Goal: Information Seeking & Learning: Learn about a topic

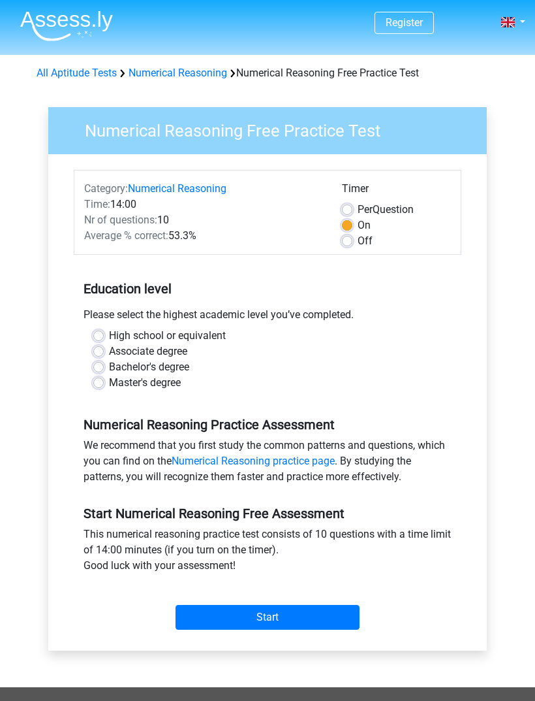
click at [182, 363] on label "Bachelor's degree" at bounding box center [149, 367] width 80 height 16
click at [104, 363] on input "Bachelor's degree" at bounding box center [98, 365] width 10 height 13
radio input "true"
click at [351, 623] on input "Start" at bounding box center [268, 617] width 184 height 25
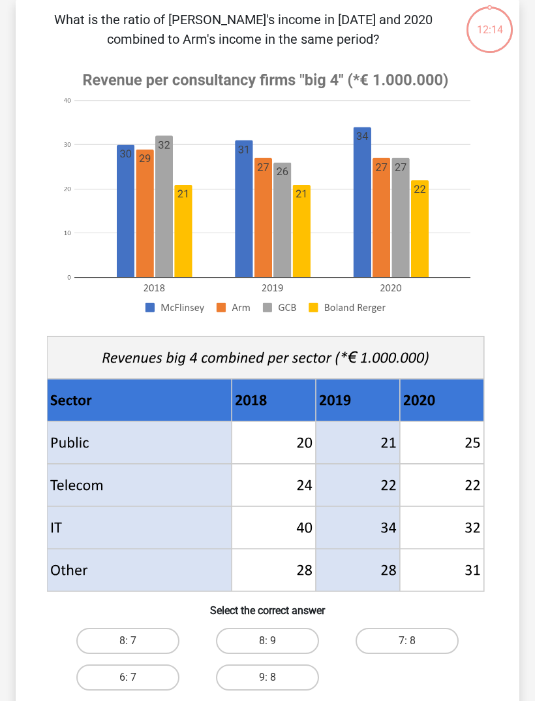
scroll to position [93, 0]
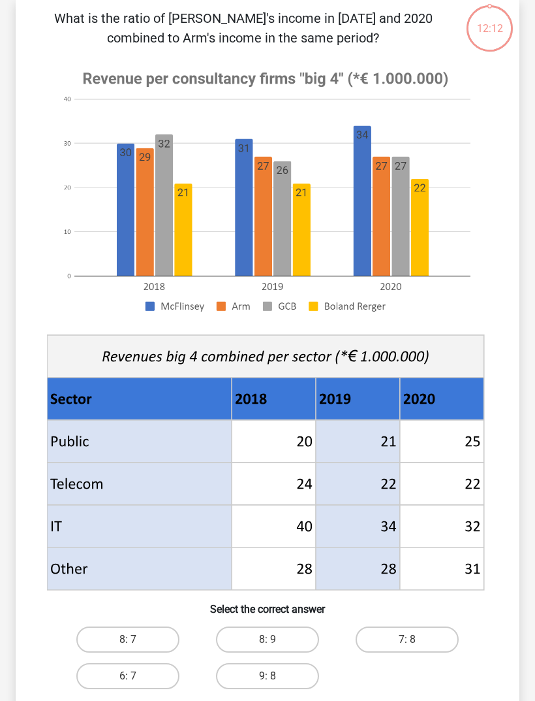
click at [283, 633] on label "8: 9" at bounding box center [267, 639] width 103 height 26
click at [276, 639] on input "8: 9" at bounding box center [272, 643] width 8 height 8
radio input "true"
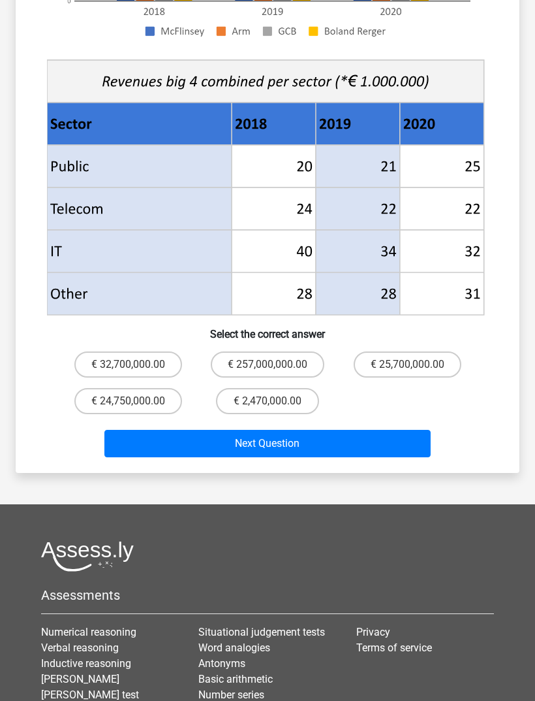
scroll to position [409, 0]
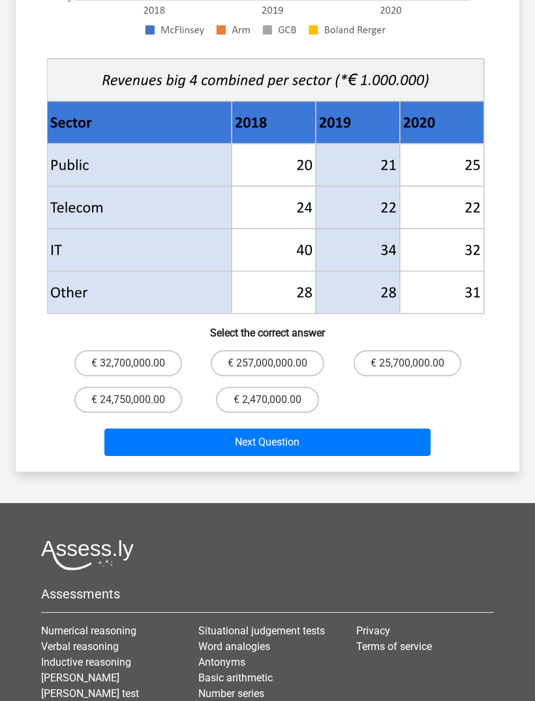
click at [287, 395] on label "€ 2,470,000.00" at bounding box center [267, 400] width 103 height 26
click at [276, 400] on input "€ 2,470,000.00" at bounding box center [272, 404] width 8 height 8
radio input "true"
click at [372, 434] on button "Next Question" at bounding box center [267, 441] width 327 height 27
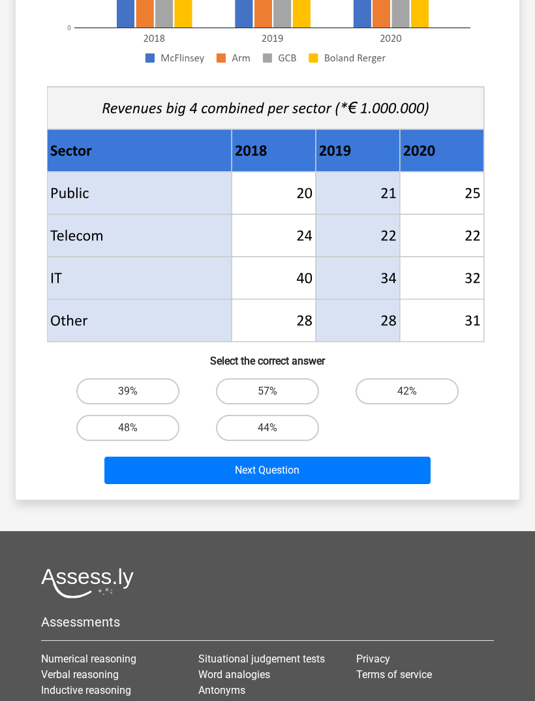
scroll to position [385, 0]
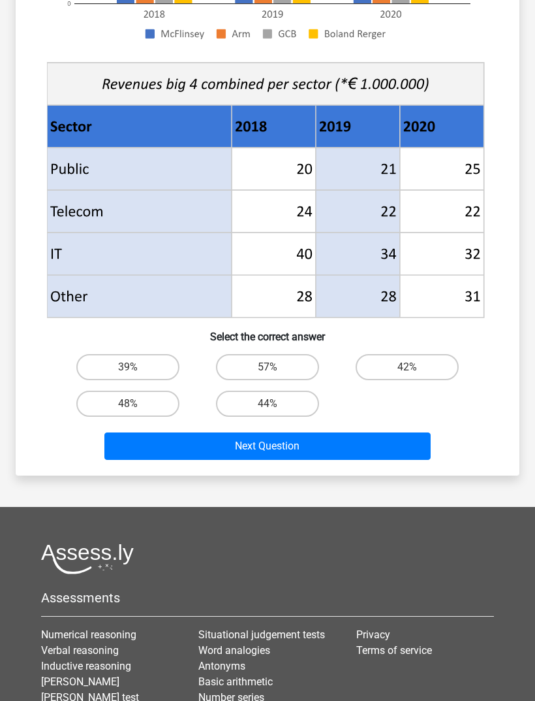
click at [409, 364] on label "42%" at bounding box center [407, 367] width 103 height 26
click at [409, 367] on input "42%" at bounding box center [411, 371] width 8 height 8
radio input "true"
click at [396, 437] on button "Next Question" at bounding box center [267, 445] width 327 height 27
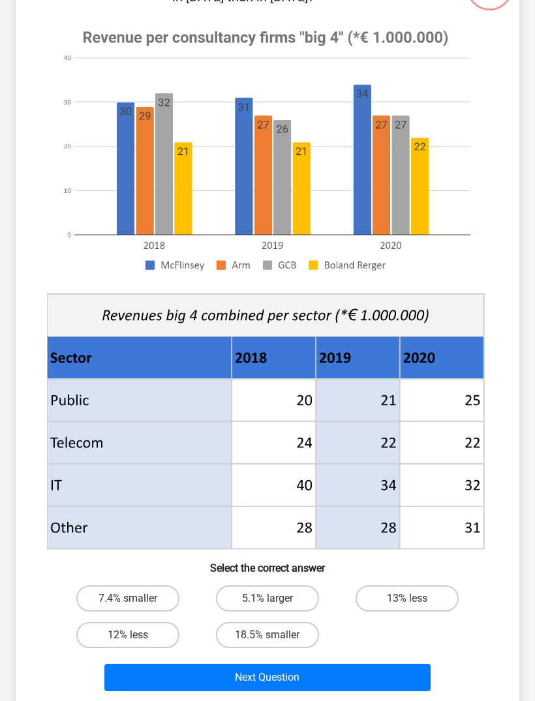
scroll to position [146, 0]
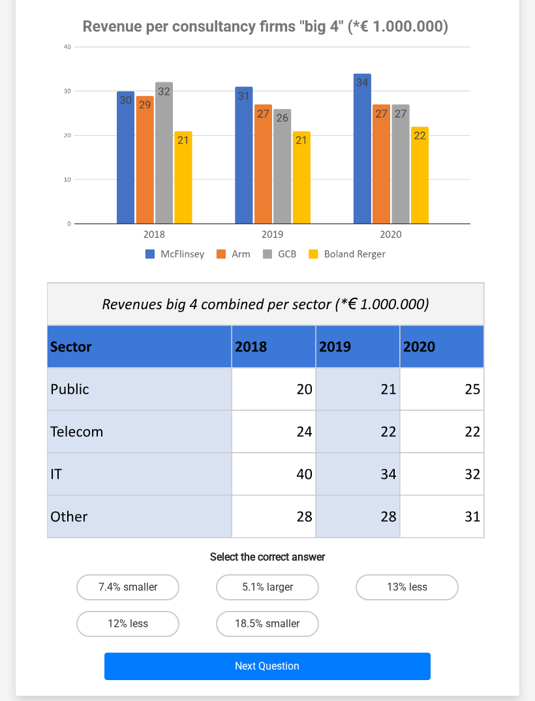
click at [311, 580] on label "5.1% larger" at bounding box center [267, 587] width 103 height 26
click at [276, 587] on input "5.1% larger" at bounding box center [272, 591] width 8 height 8
radio input "true"
click at [387, 657] on button "Next Question" at bounding box center [267, 665] width 327 height 27
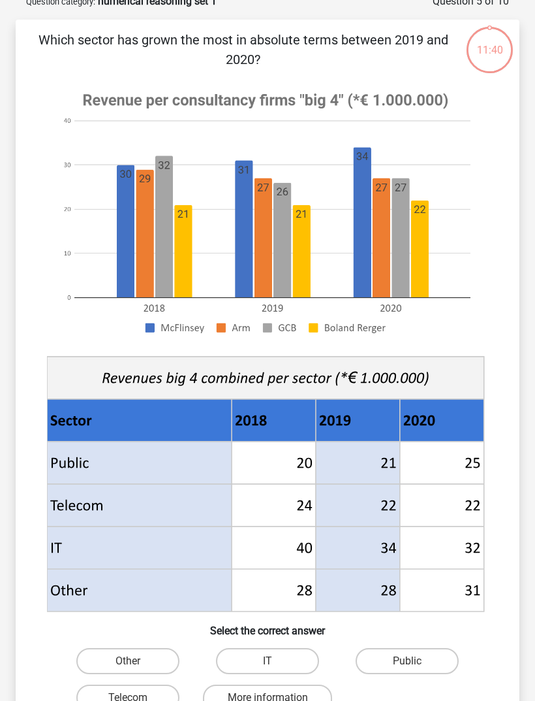
scroll to position [65, 0]
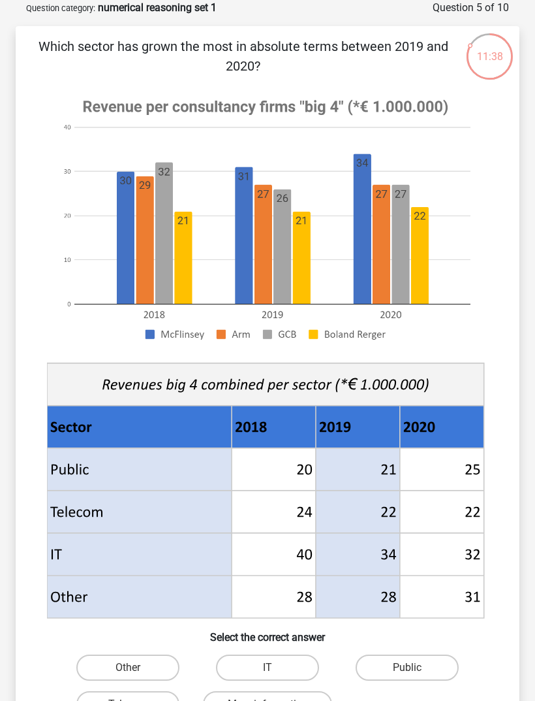
click at [430, 654] on label "Public" at bounding box center [407, 667] width 103 height 26
click at [416, 667] on input "Public" at bounding box center [411, 671] width 8 height 8
radio input "true"
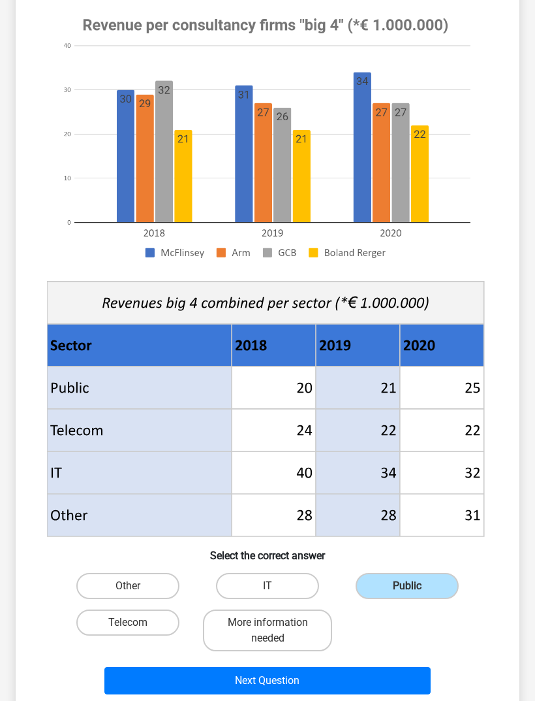
click at [404, 680] on button "Next Question" at bounding box center [267, 680] width 327 height 27
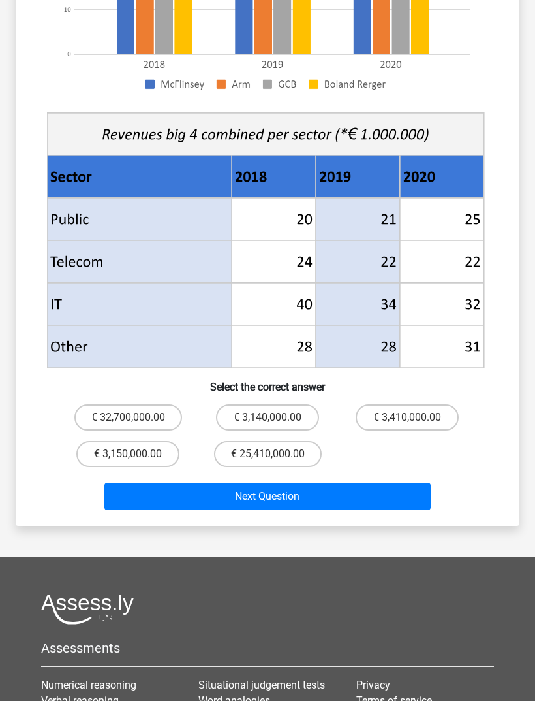
scroll to position [398, 0]
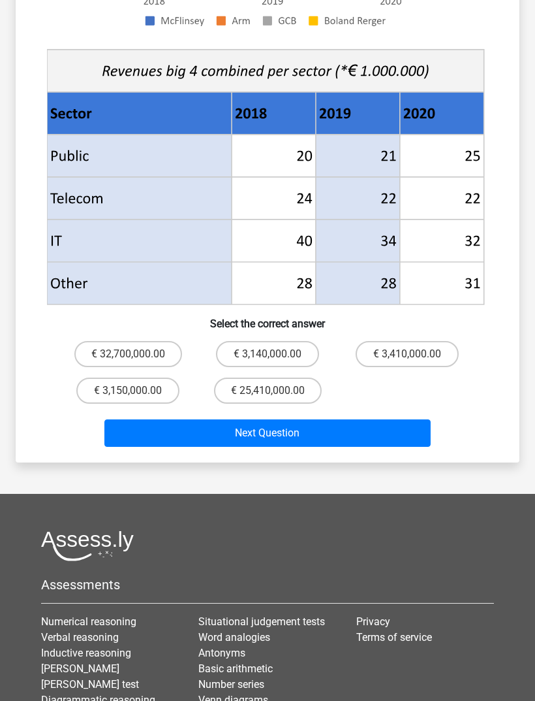
click at [294, 393] on label "€ 25,410,000.00" at bounding box center [268, 390] width 108 height 26
click at [276, 393] on input "€ 25,410,000.00" at bounding box center [272, 394] width 8 height 8
radio input "true"
click at [362, 443] on button "Next Question" at bounding box center [267, 432] width 327 height 27
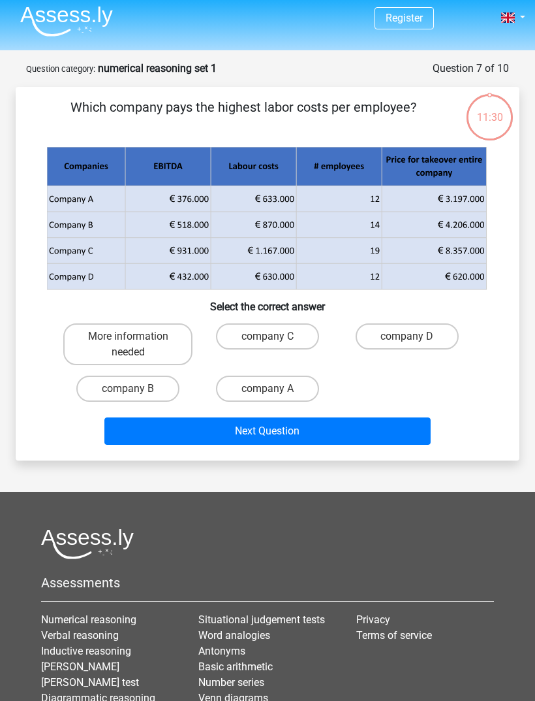
scroll to position [0, 0]
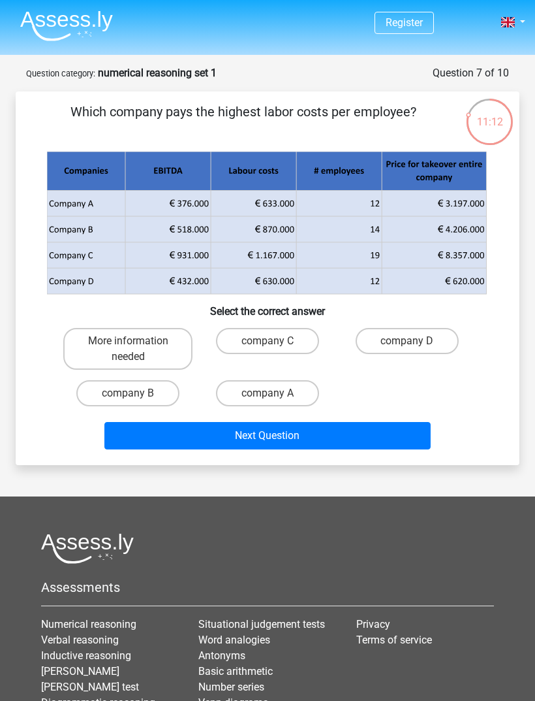
click at [142, 400] on label "company B" at bounding box center [127, 393] width 103 height 26
click at [136, 400] on input "company B" at bounding box center [132, 397] width 8 height 8
radio input "true"
click at [229, 429] on button "Next Question" at bounding box center [267, 435] width 327 height 27
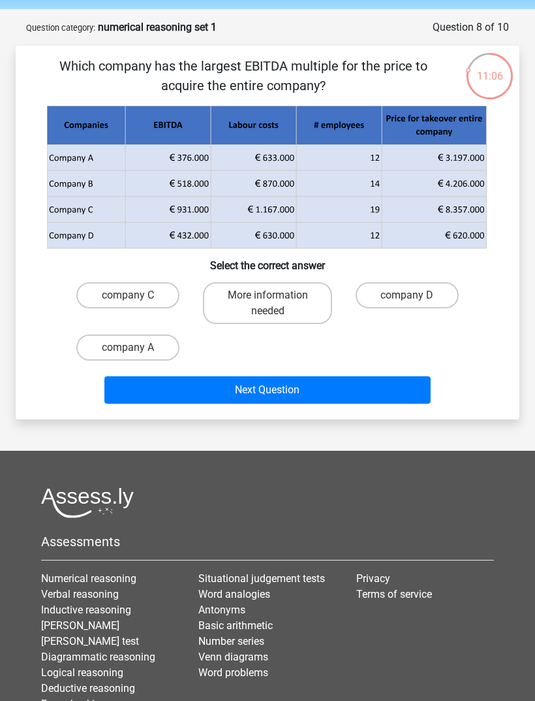
scroll to position [42, 0]
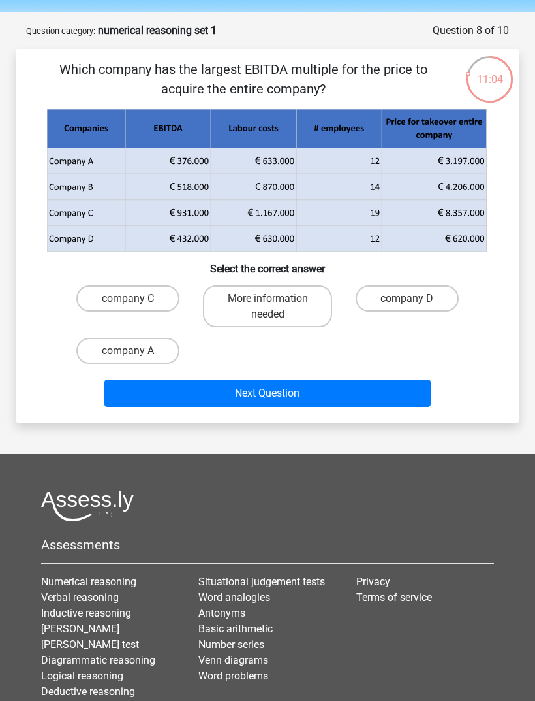
click at [439, 287] on label "company D" at bounding box center [407, 298] width 103 height 26
click at [416, 298] on input "company D" at bounding box center [411, 302] width 8 height 8
radio input "true"
click at [411, 300] on input "company D" at bounding box center [411, 302] width 8 height 8
click at [404, 404] on button "Next Question" at bounding box center [267, 392] width 327 height 27
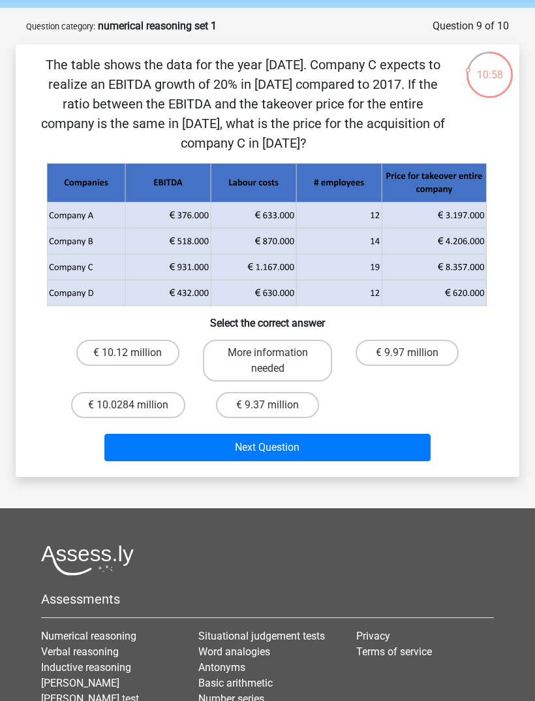
scroll to position [48, 0]
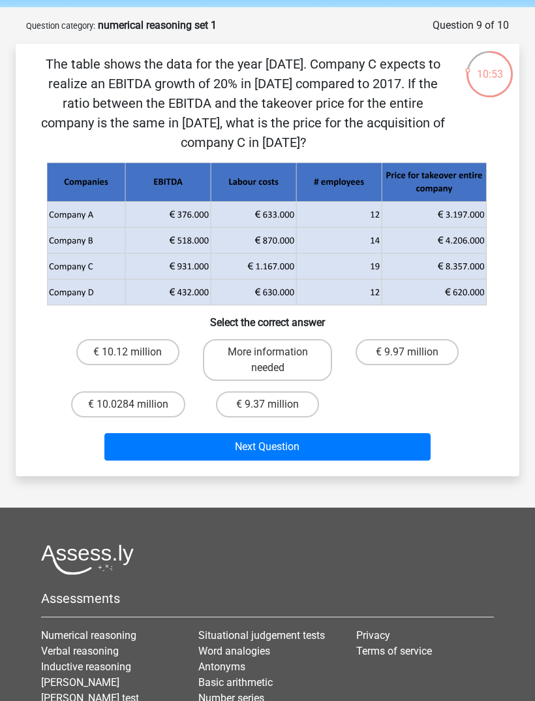
click at [297, 406] on label "€ 9.37 million" at bounding box center [267, 404] width 103 height 26
click at [276, 406] on input "€ 9.37 million" at bounding box center [272, 408] width 8 height 8
radio input "true"
click at [342, 444] on button "Next Question" at bounding box center [267, 446] width 327 height 27
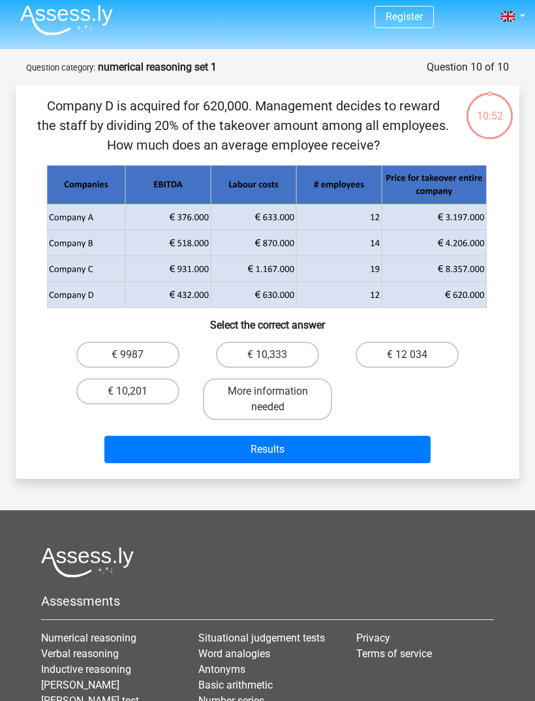
scroll to position [1, 0]
